Goal: Find specific page/section: Find specific page/section

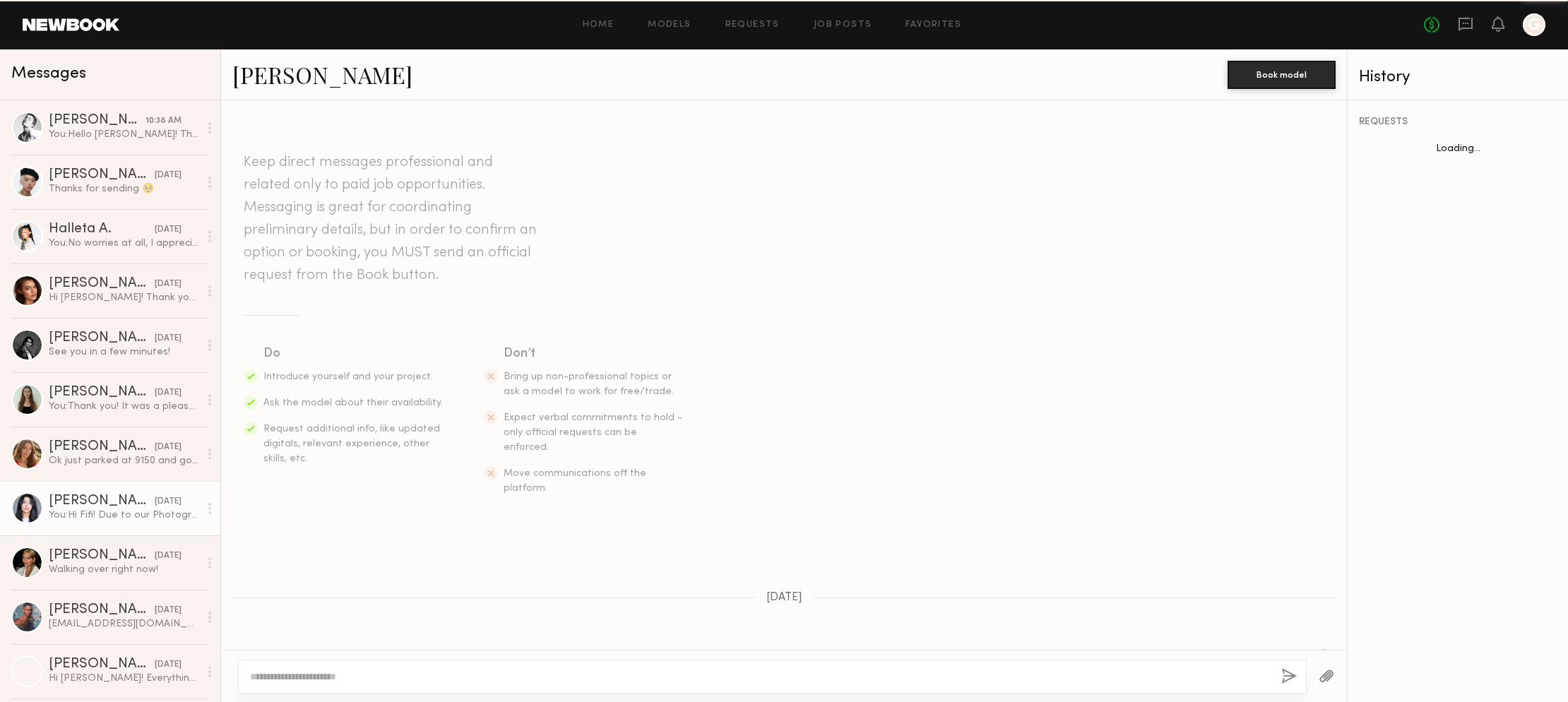
scroll to position [833, 0]
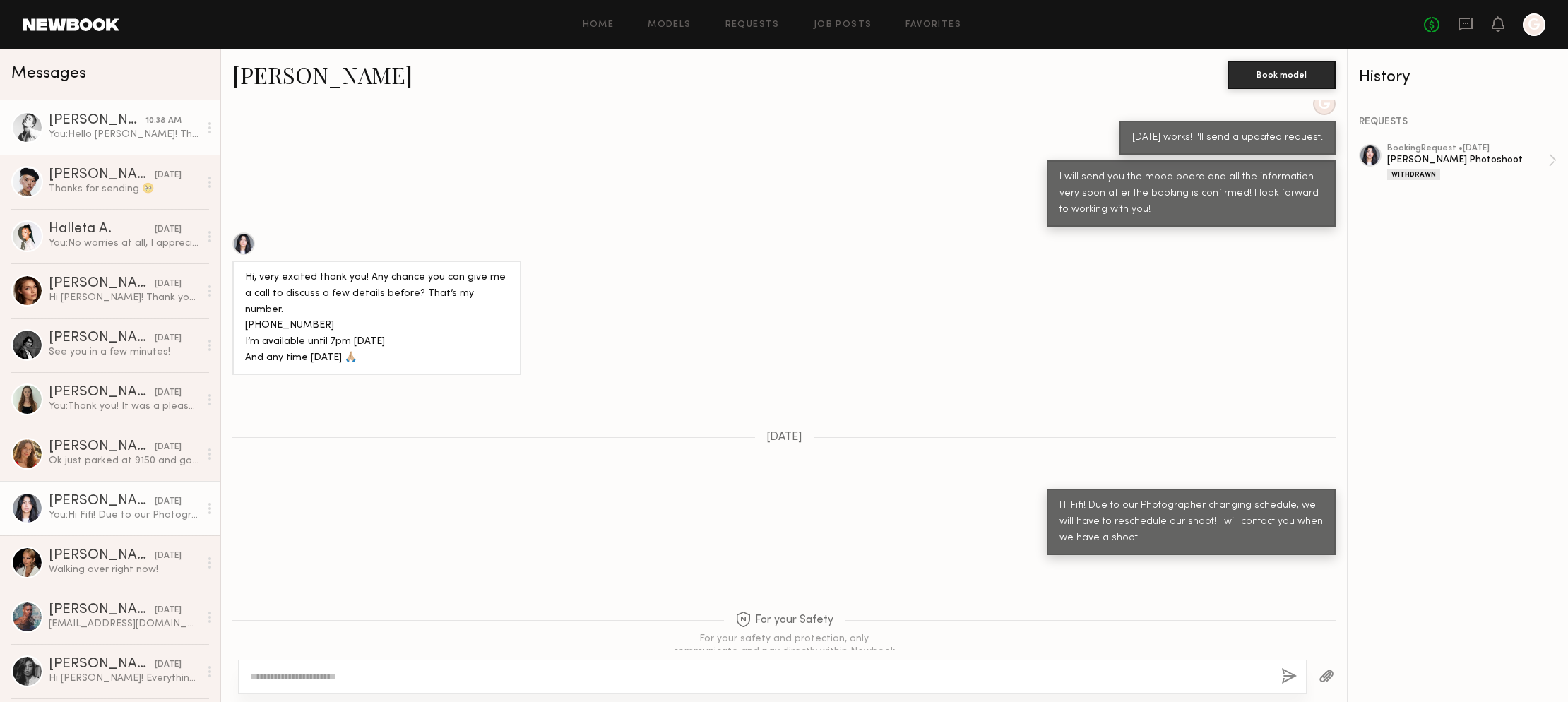
click at [87, 113] on link "[PERSON_NAME] 10:38 AM You: Hello [PERSON_NAME]! Thank you for accepting our bo…" at bounding box center [110, 128] width 220 height 55
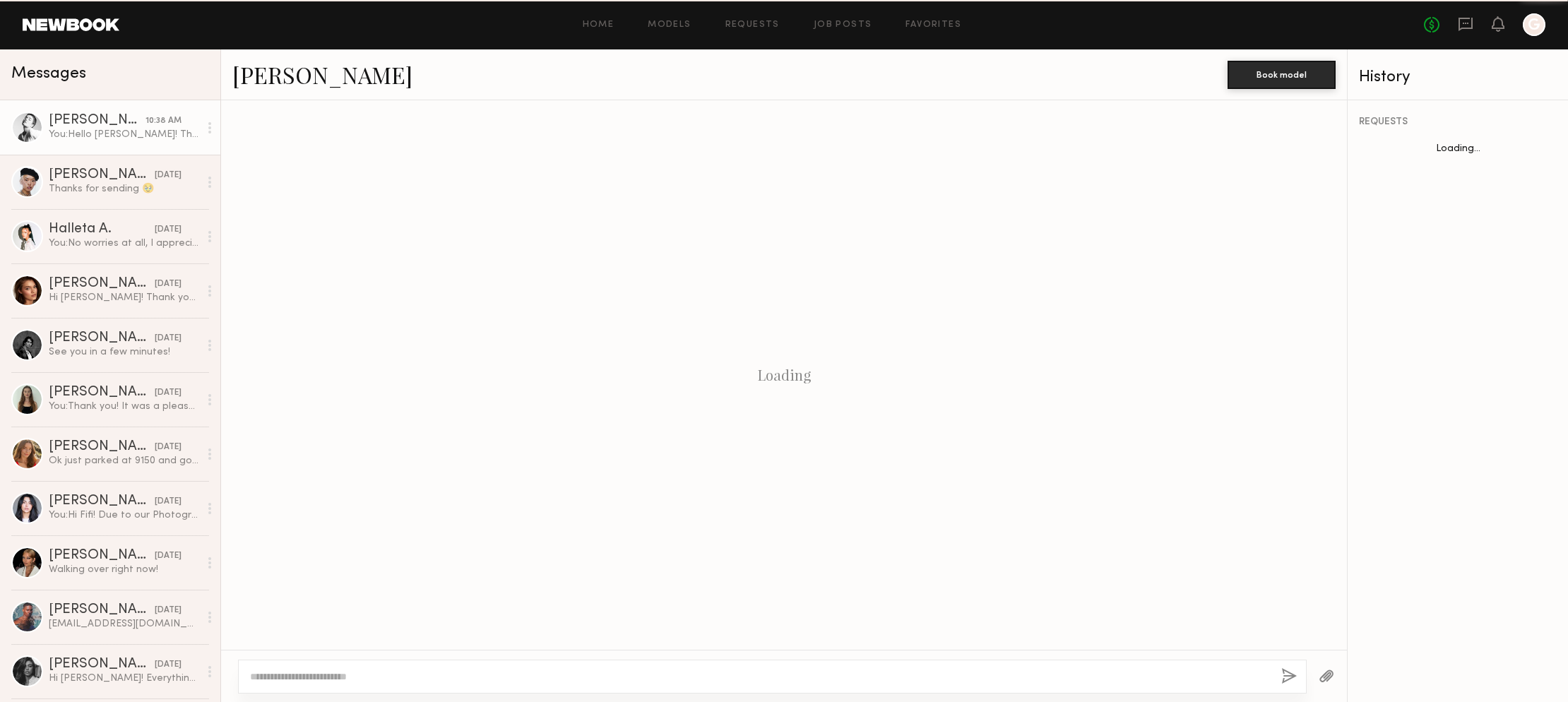
scroll to position [109, 0]
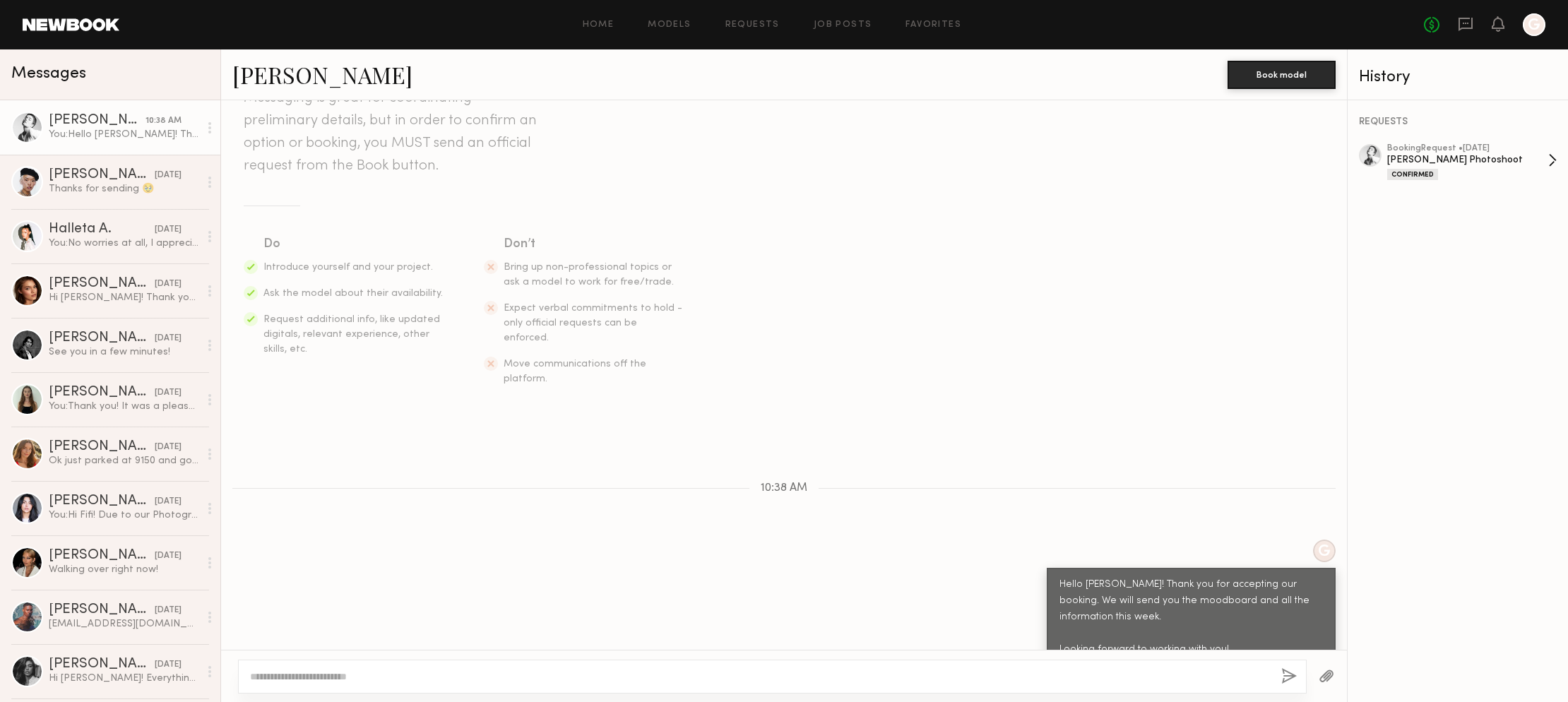
click at [1474, 161] on div "[PERSON_NAME] Photoshoot" at bounding box center [1467, 160] width 161 height 13
click at [1390, 146] on div "booking Request • [DATE]" at bounding box center [1467, 148] width 161 height 9
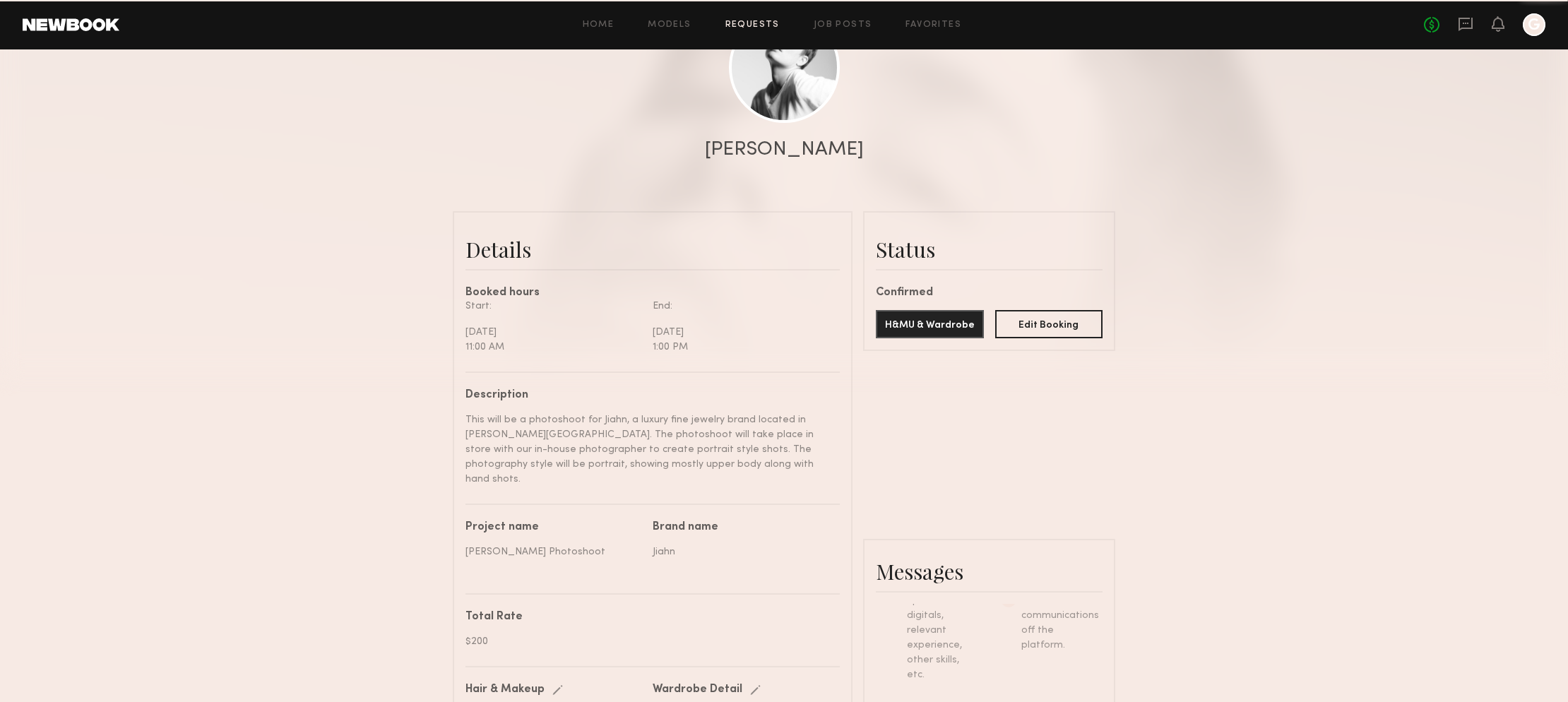
scroll to position [197, 0]
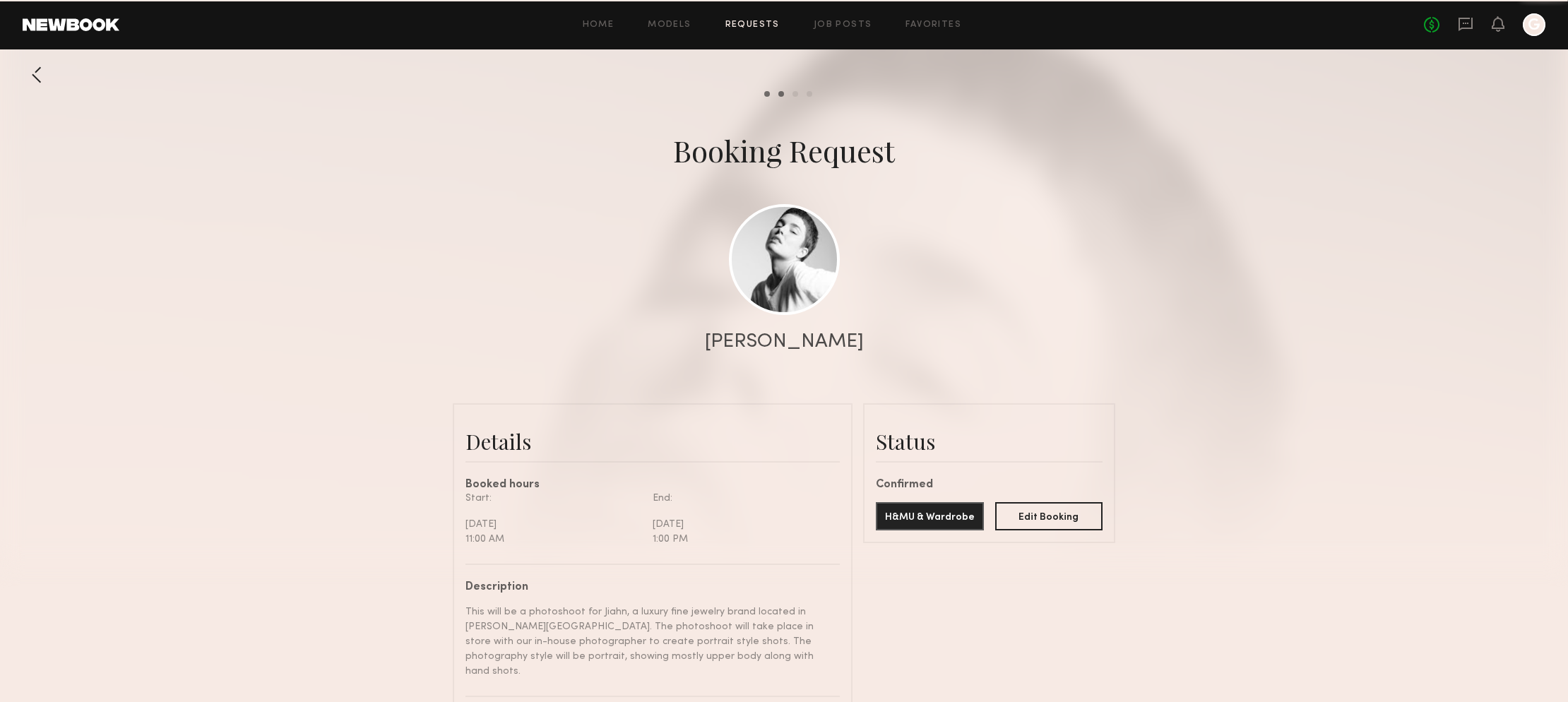
scroll to position [534, 0]
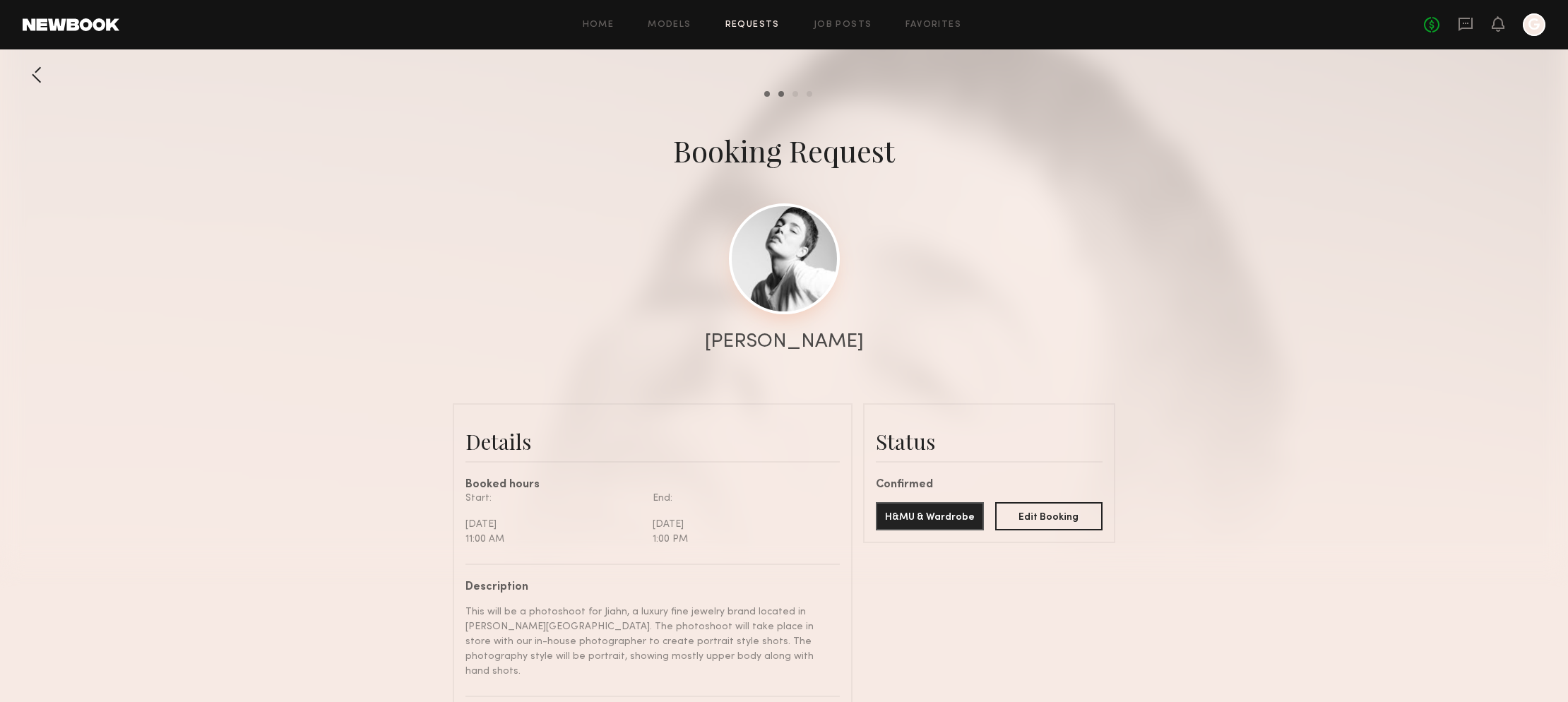
click at [763, 308] on link at bounding box center [785, 259] width 111 height 111
